Goal: Task Accomplishment & Management: Manage account settings

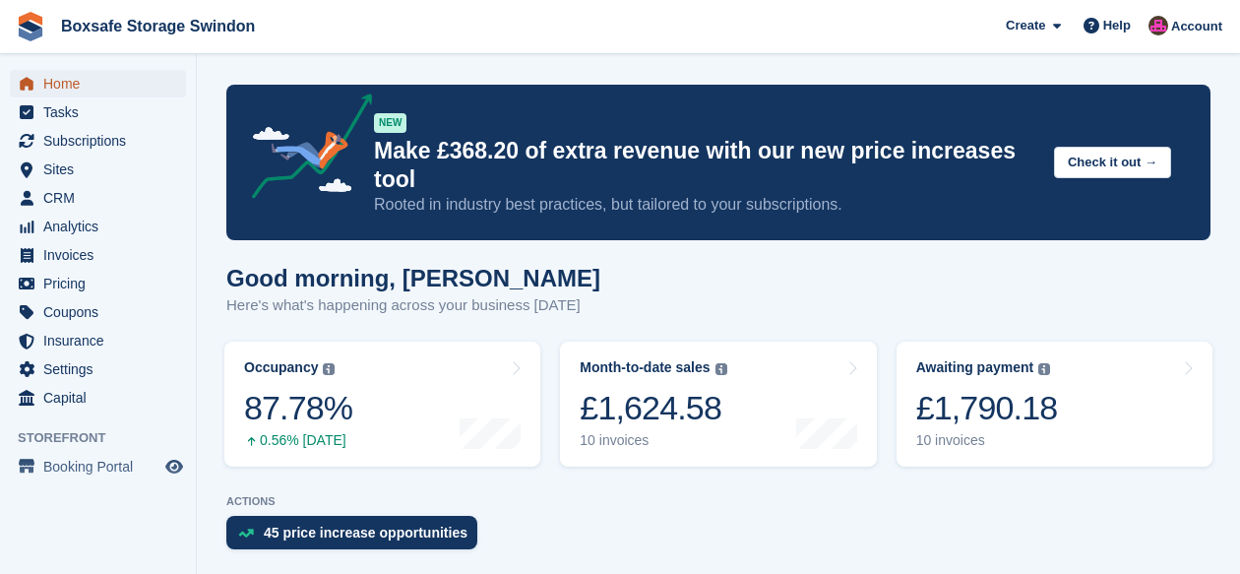
click at [76, 85] on span "Home" at bounding box center [102, 84] width 118 height 28
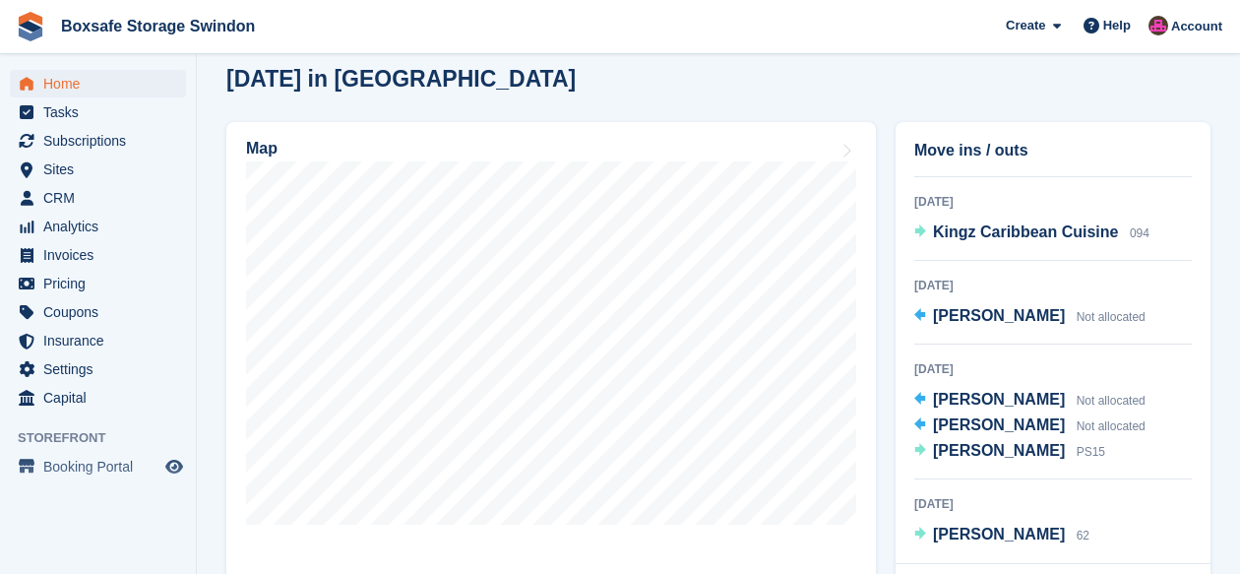
scroll to position [553, 0]
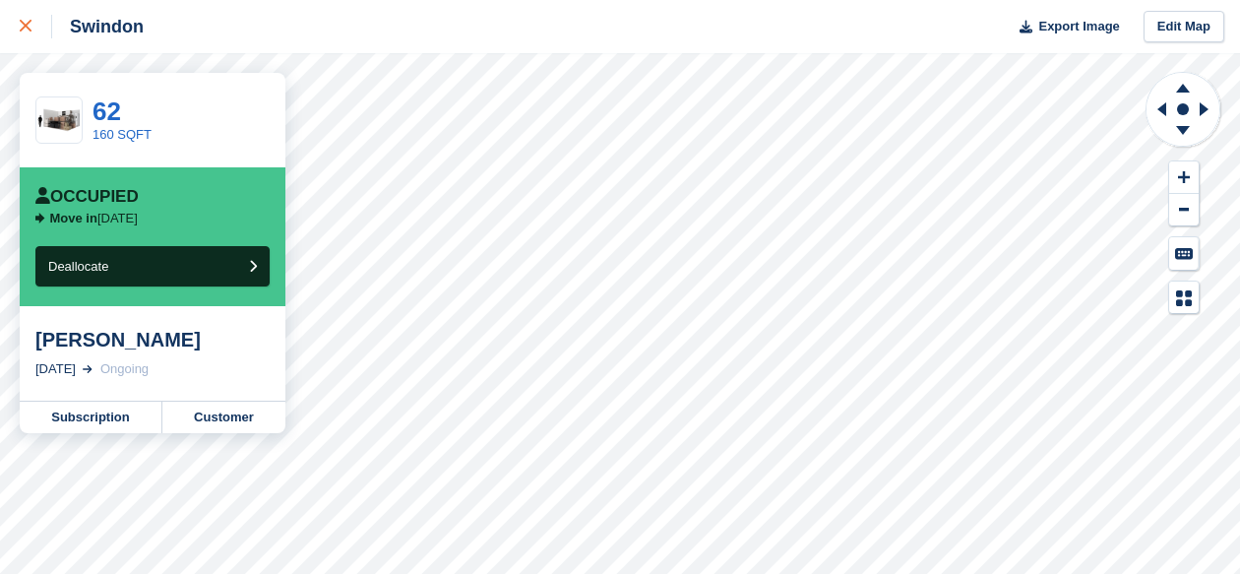
click at [28, 22] on icon at bounding box center [26, 26] width 12 height 12
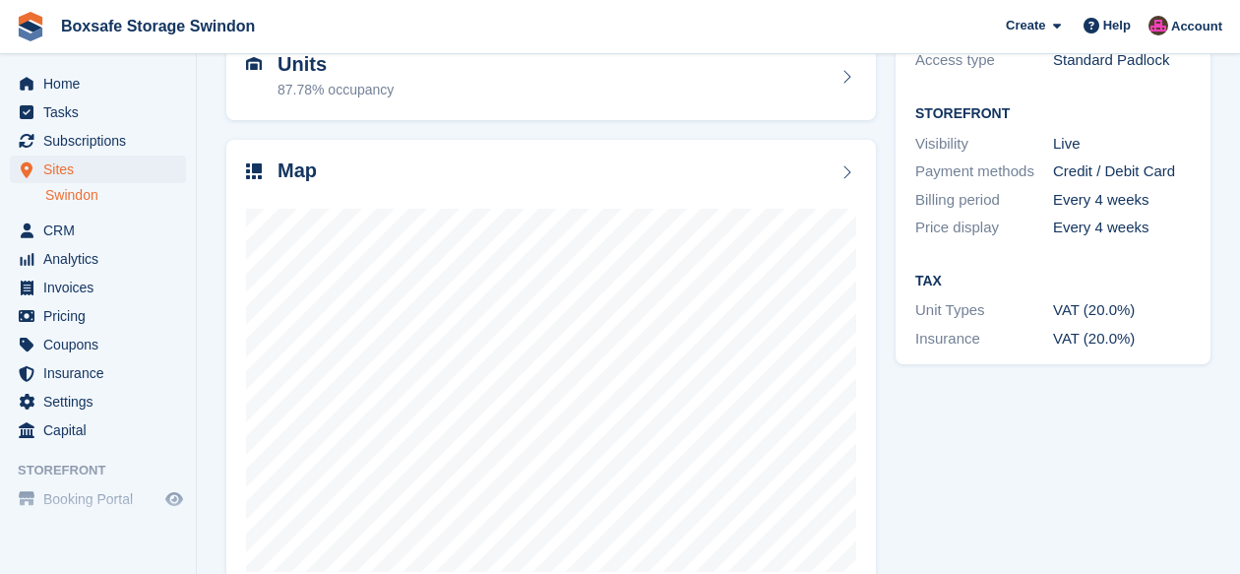
scroll to position [219, 0]
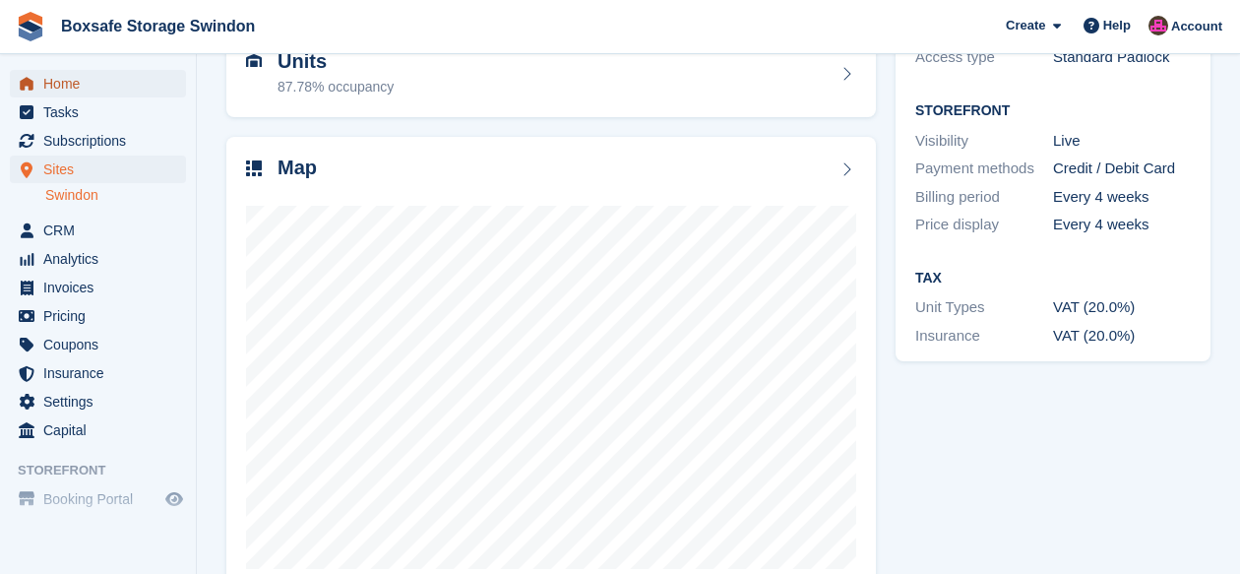
click at [62, 82] on span "Home" at bounding box center [102, 84] width 118 height 28
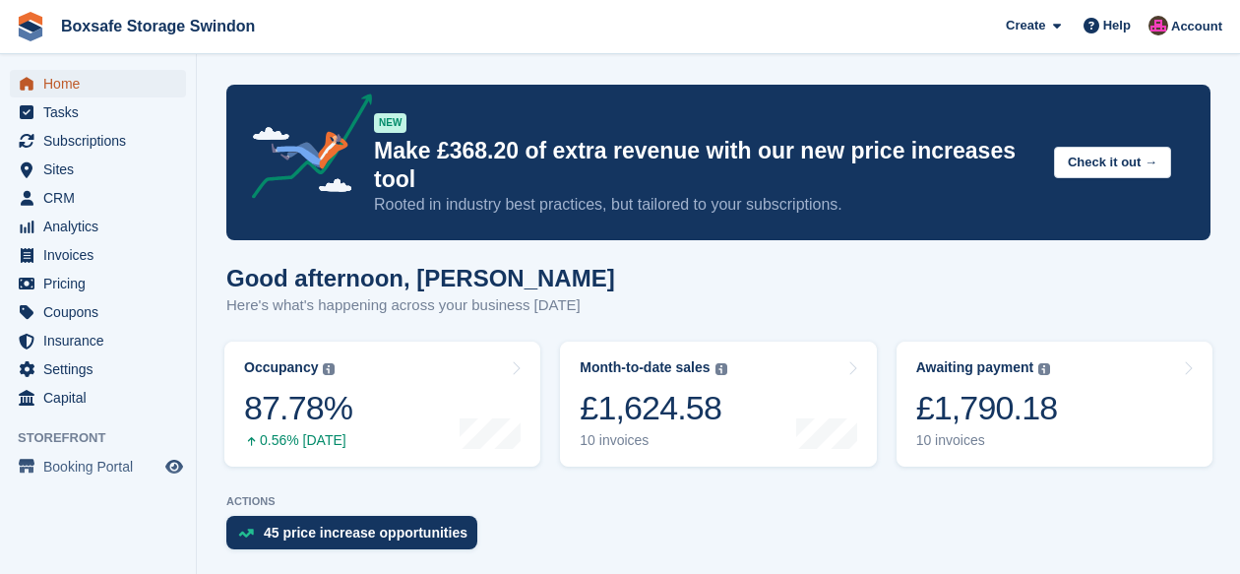
click at [95, 86] on span "Home" at bounding box center [102, 84] width 118 height 28
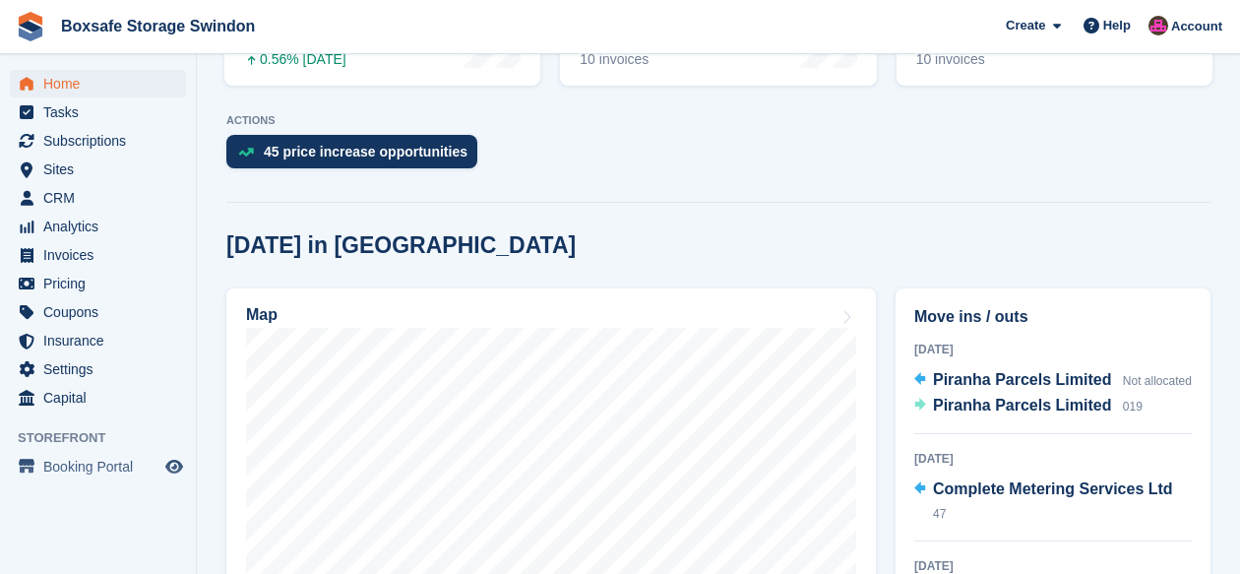
scroll to position [382, 0]
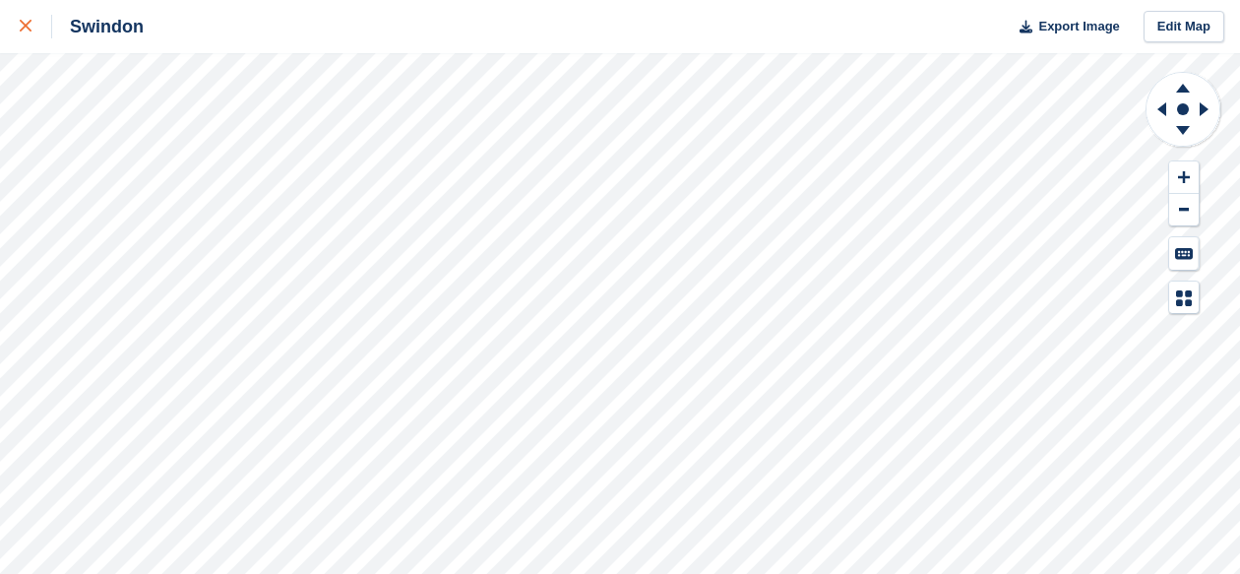
click at [29, 27] on icon at bounding box center [26, 26] width 12 height 12
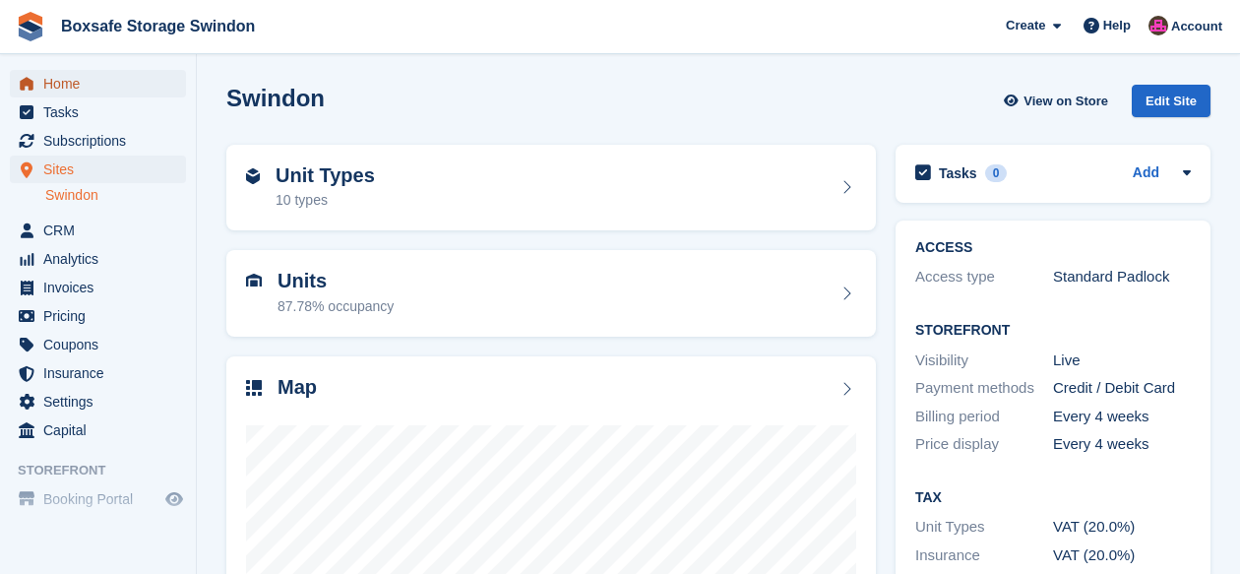
click at [67, 86] on span "Home" at bounding box center [102, 84] width 118 height 28
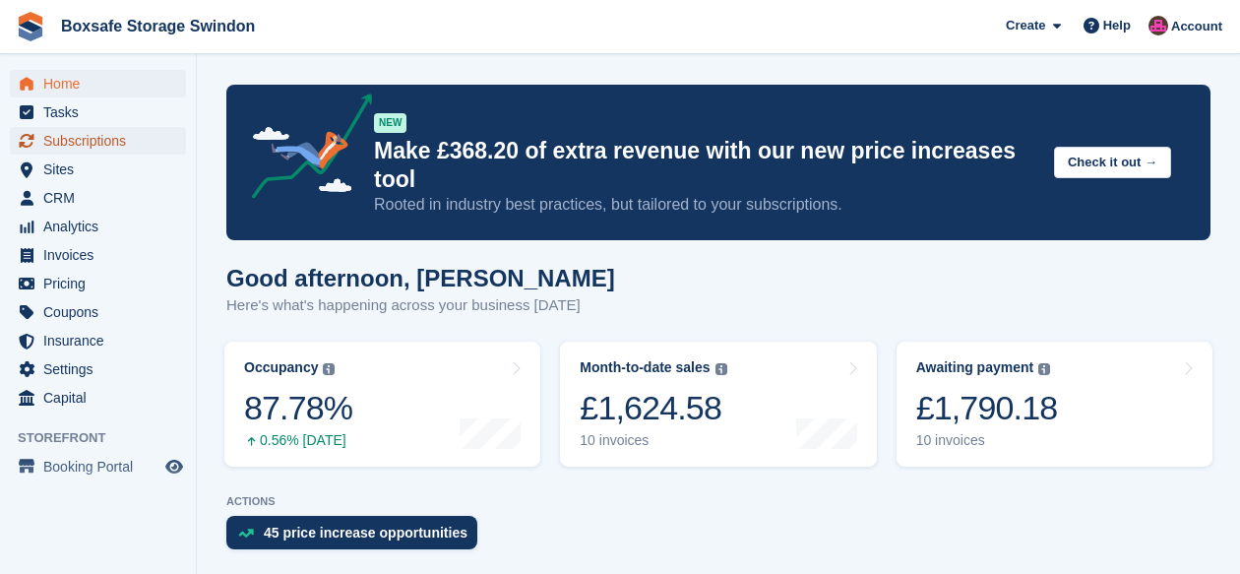
click at [92, 144] on span "Subscriptions" at bounding box center [102, 141] width 118 height 28
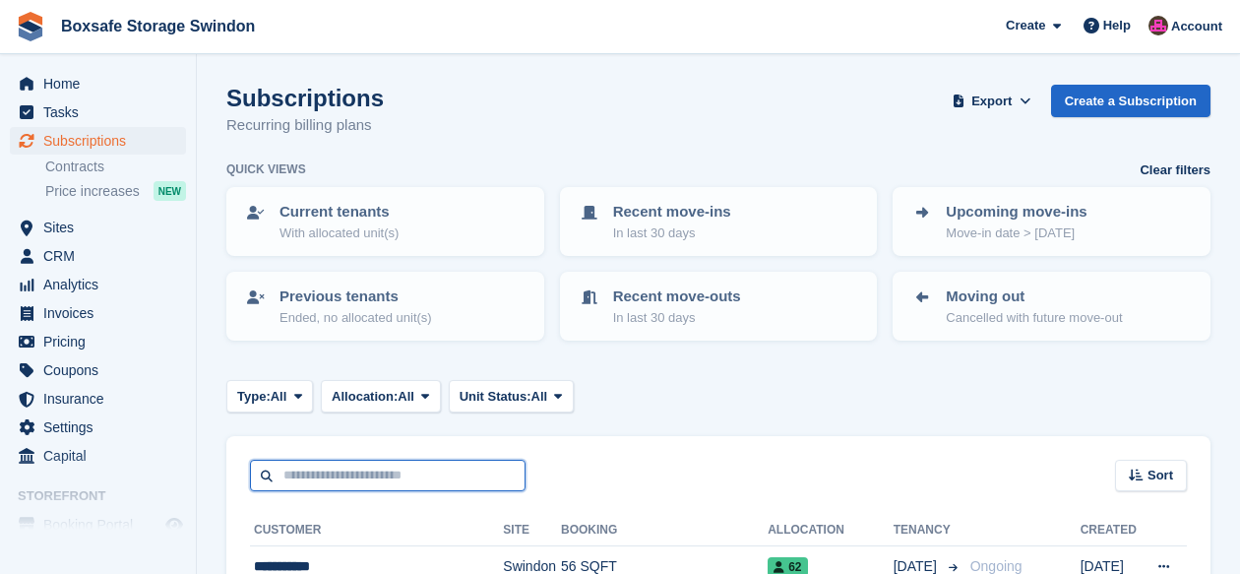
click at [320, 474] on input "text" at bounding box center [388, 476] width 276 height 32
type input "*****"
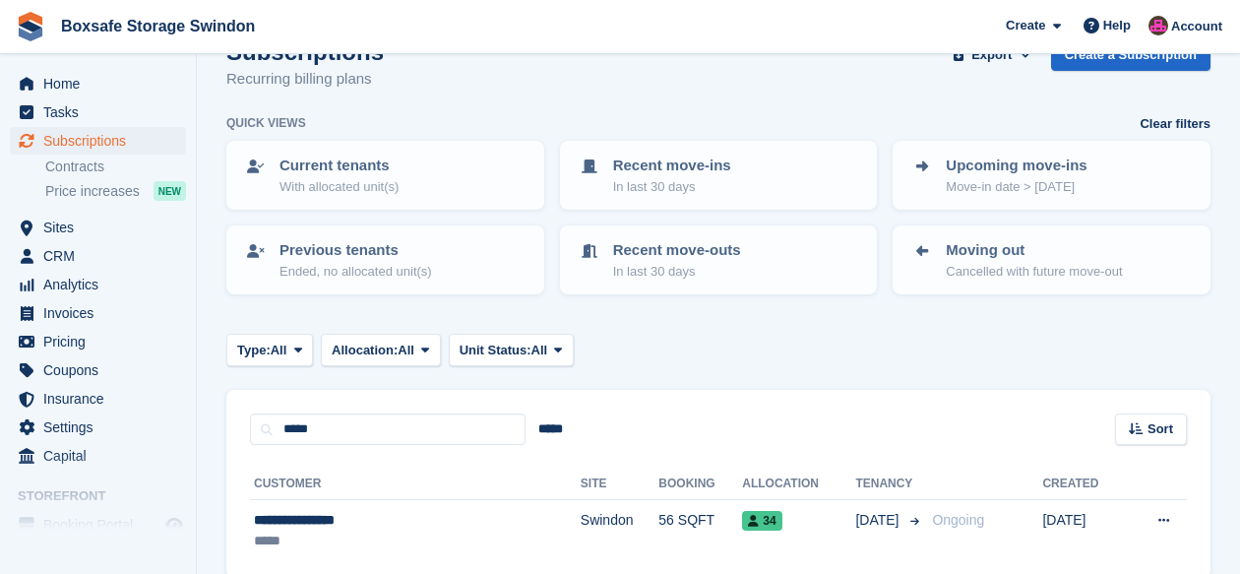
scroll to position [133, 0]
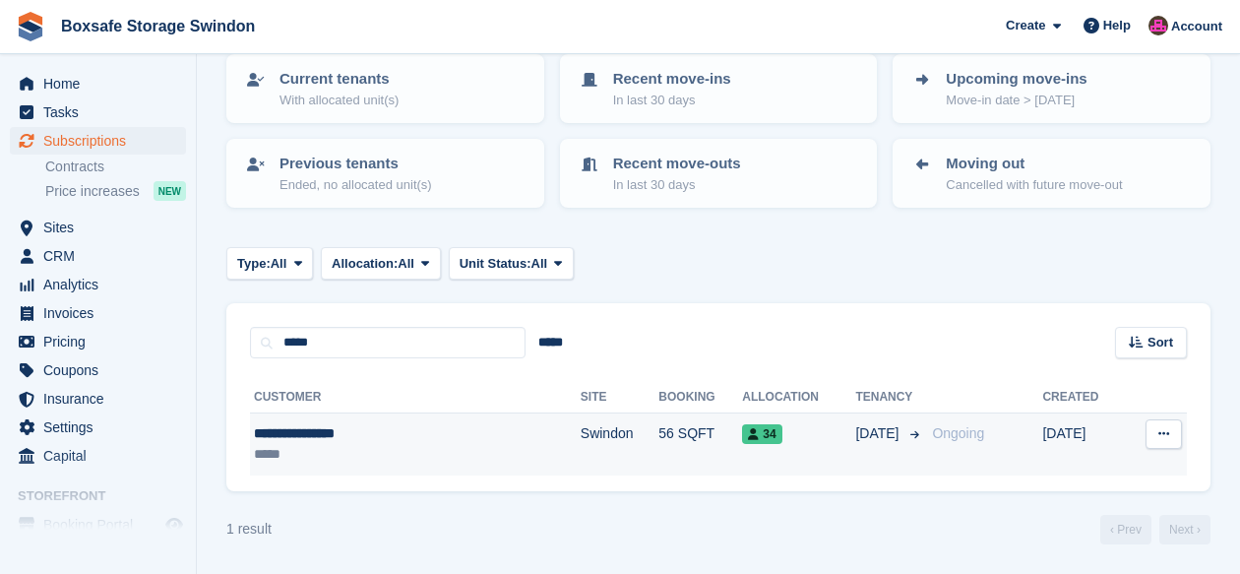
click at [341, 426] on div "**********" at bounding box center [363, 433] width 219 height 21
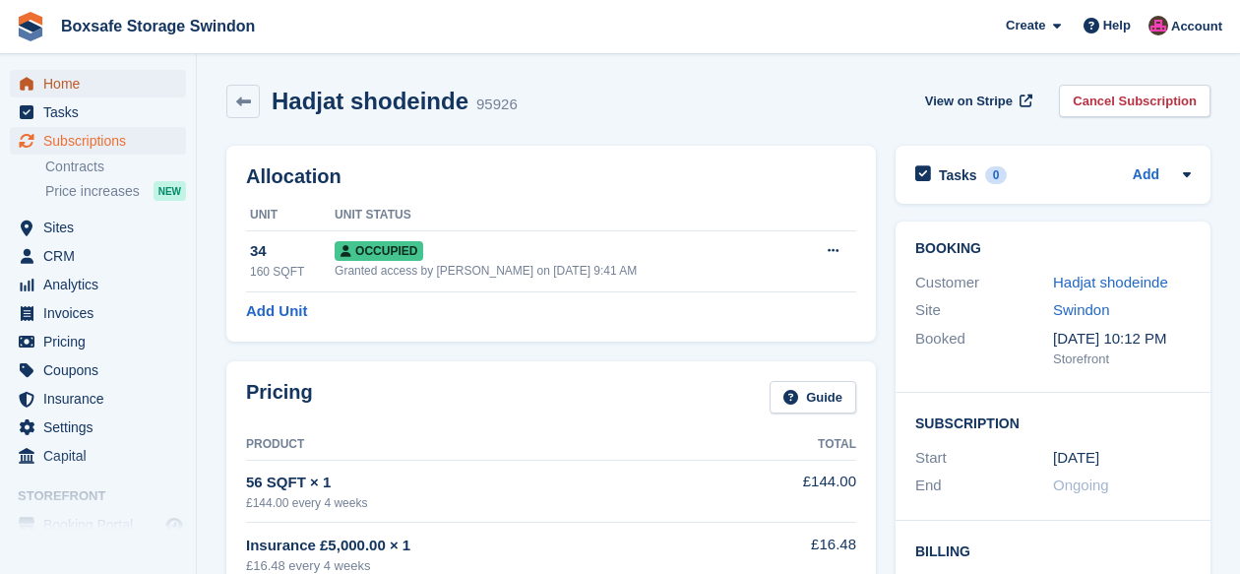
click at [71, 89] on span "Home" at bounding box center [102, 84] width 118 height 28
